Goal: Entertainment & Leisure: Consume media (video, audio)

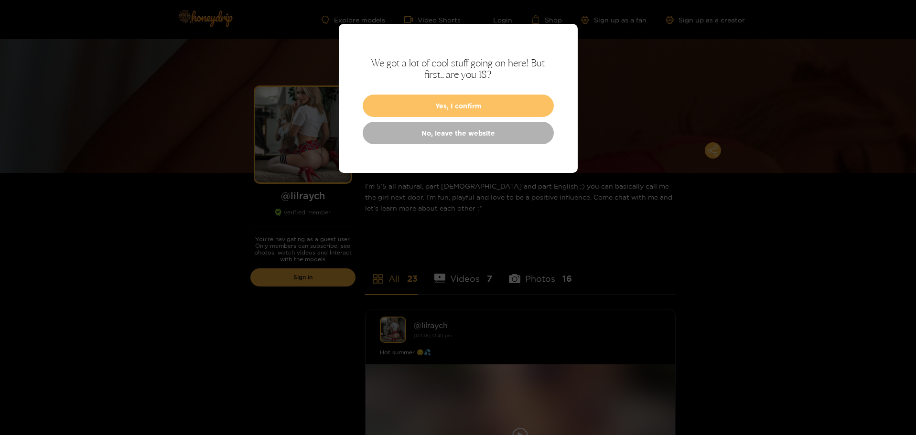
click at [467, 107] on button "Yes, I confirm" at bounding box center [458, 106] width 191 height 22
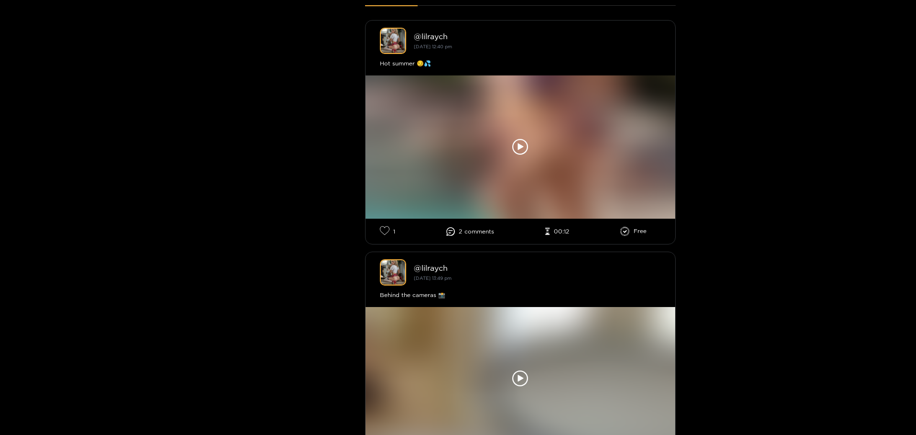
scroll to position [573, 0]
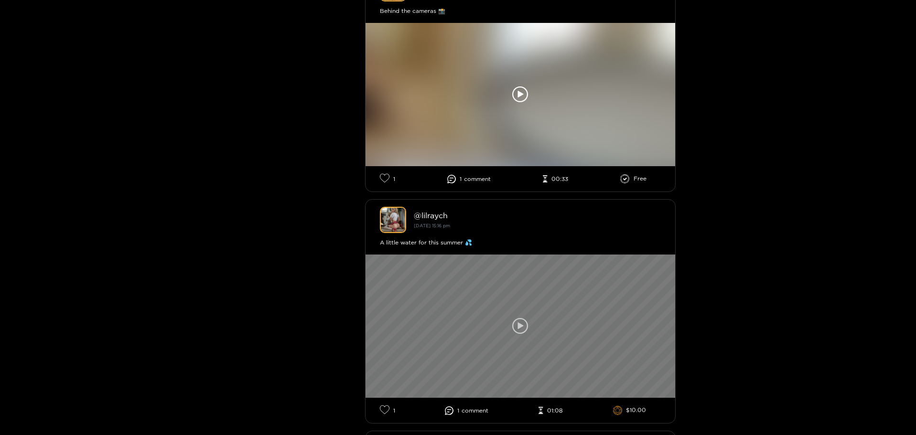
click at [529, 327] on div at bounding box center [521, 326] width 310 height 143
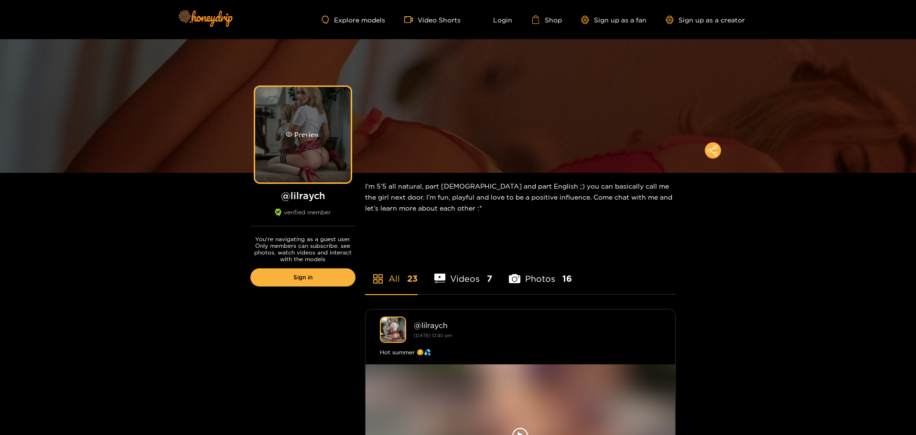
click at [287, 158] on div "Preview" at bounding box center [303, 135] width 96 height 96
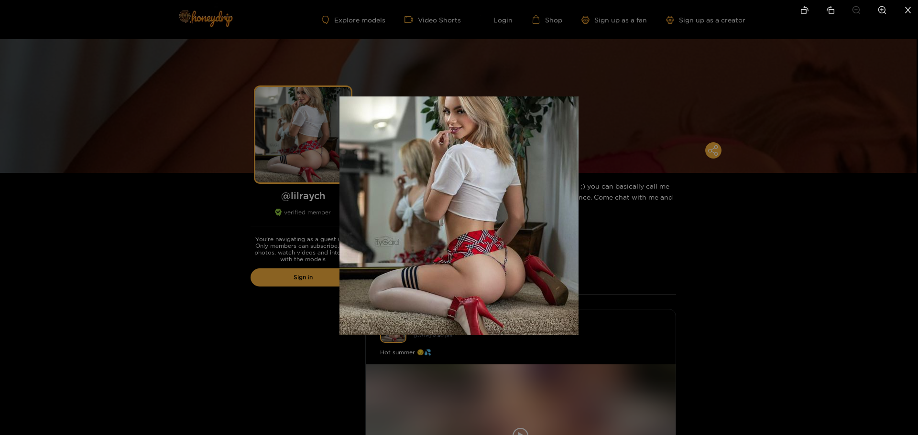
click at [459, 237] on img at bounding box center [458, 216] width 239 height 239
click at [664, 263] on div at bounding box center [459, 217] width 918 height 435
